Goal: Task Accomplishment & Management: Manage account settings

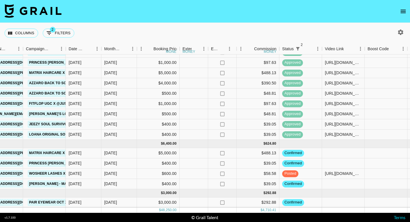
scroll to position [237, 270]
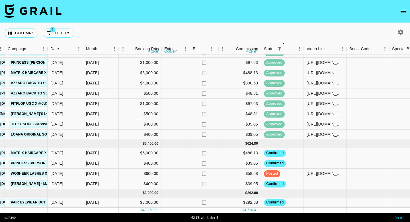
click at [401, 8] on icon "open drawer" at bounding box center [403, 11] width 7 height 7
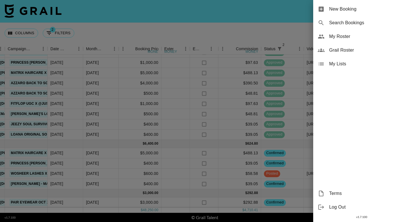
click at [381, 10] on span "New Booking" at bounding box center [367, 9] width 76 height 7
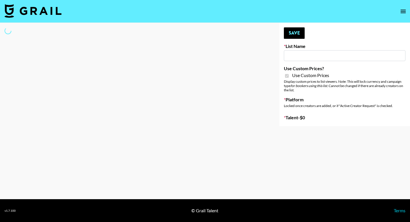
type input "[PERSON_NAME] ([DATE])"
checkbox input "true"
select select "Brand"
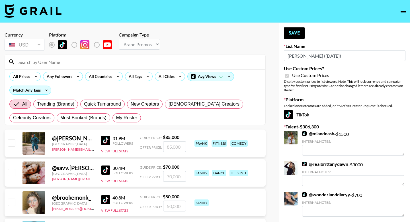
click at [79, 67] on div at bounding box center [135, 61] width 261 height 15
click at [79, 66] on input at bounding box center [138, 61] width 247 height 9
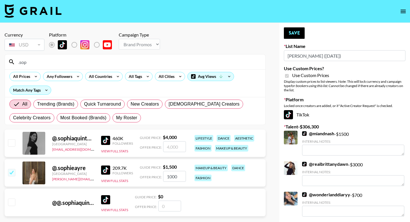
type input ".sop"
click at [8, 139] on input "checkbox" at bounding box center [11, 142] width 7 height 7
checkbox input "true"
drag, startPoint x: 182, startPoint y: 145, endPoint x: 152, endPoint y: 146, distance: 30.2
click at [152, 145] on div "Offer Price: 4000" at bounding box center [163, 146] width 46 height 11
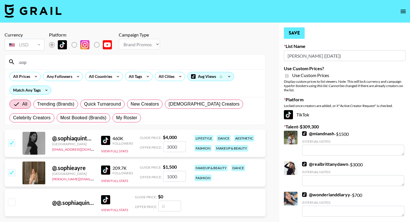
type input "3000"
click at [295, 34] on button "Save" at bounding box center [294, 32] width 21 height 11
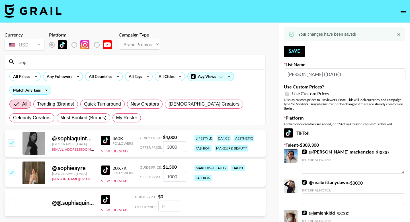
click at [127, 64] on input ".sop" at bounding box center [138, 61] width 247 height 9
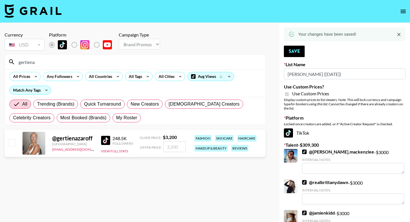
type input "gertiena"
click at [10, 144] on input "checkbox" at bounding box center [11, 142] width 7 height 7
checkbox input "true"
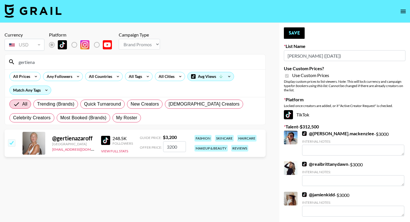
drag, startPoint x: 182, startPoint y: 149, endPoint x: 146, endPoint y: 150, distance: 35.6
click at [147, 149] on div "Offer Price: 3200" at bounding box center [163, 146] width 46 height 11
type input "3"
checkbox input "false"
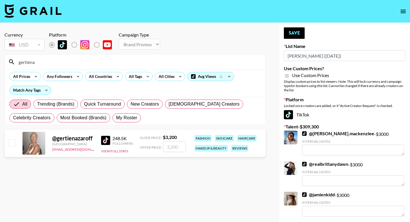
scroll to position [0, 0]
type input "3"
checkbox input "true"
type input "3000"
click at [298, 32] on button "Save" at bounding box center [294, 32] width 21 height 11
